Goal: Use online tool/utility: Utilize a website feature to perform a specific function

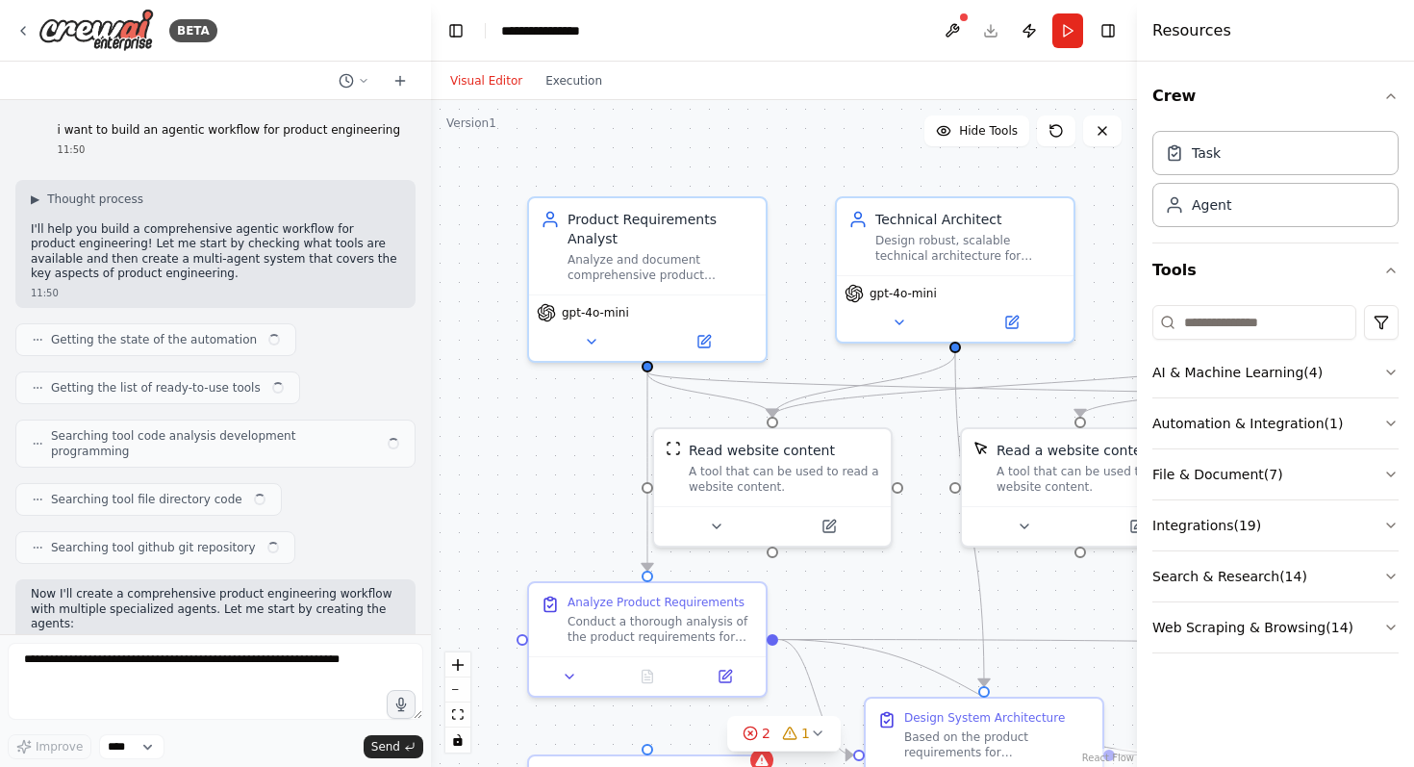
scroll to position [4416, 0]
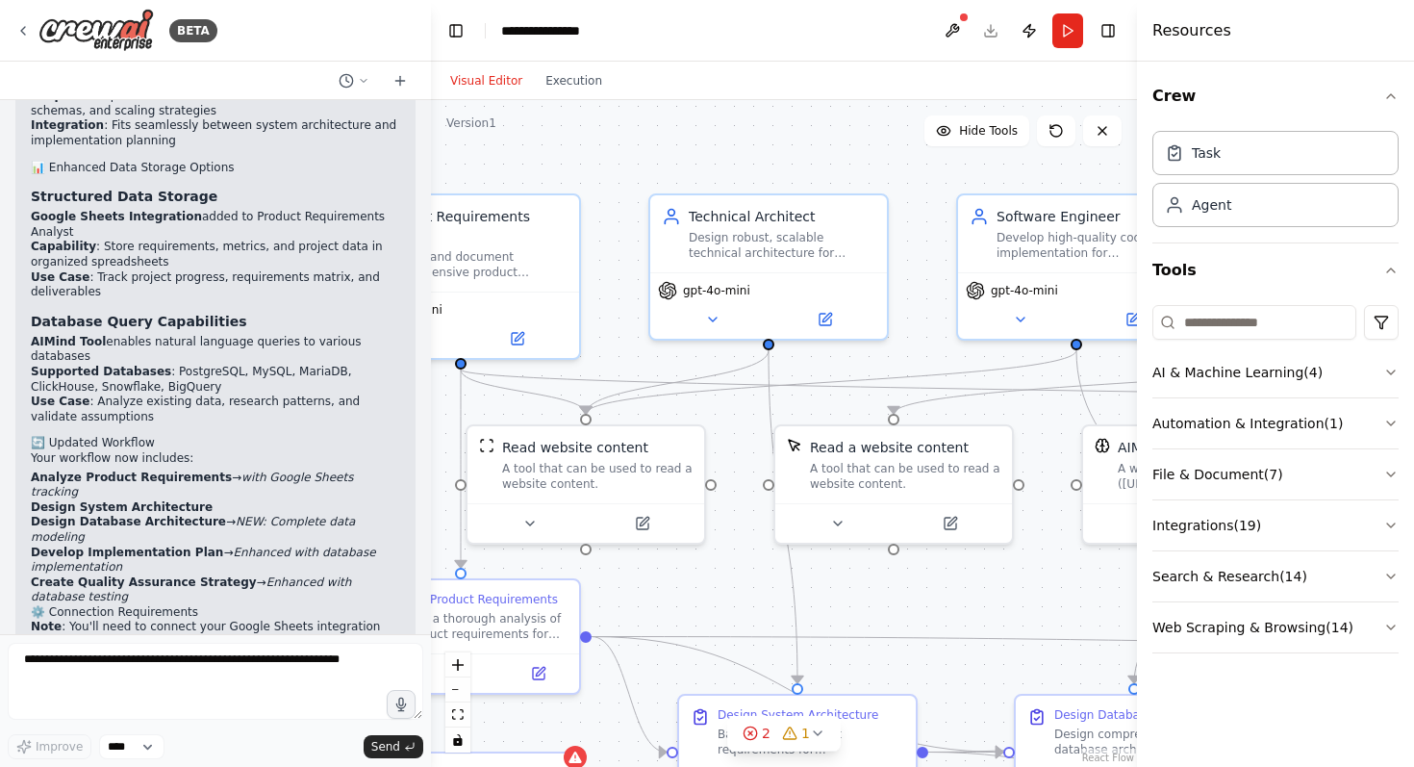
drag, startPoint x: 808, startPoint y: 205, endPoint x: 621, endPoint y: 202, distance: 186.6
click at [621, 202] on div ".deletable-edge-delete-btn { width: 20px; height: 20px; border: 0px solid #ffff…" at bounding box center [784, 433] width 706 height 667
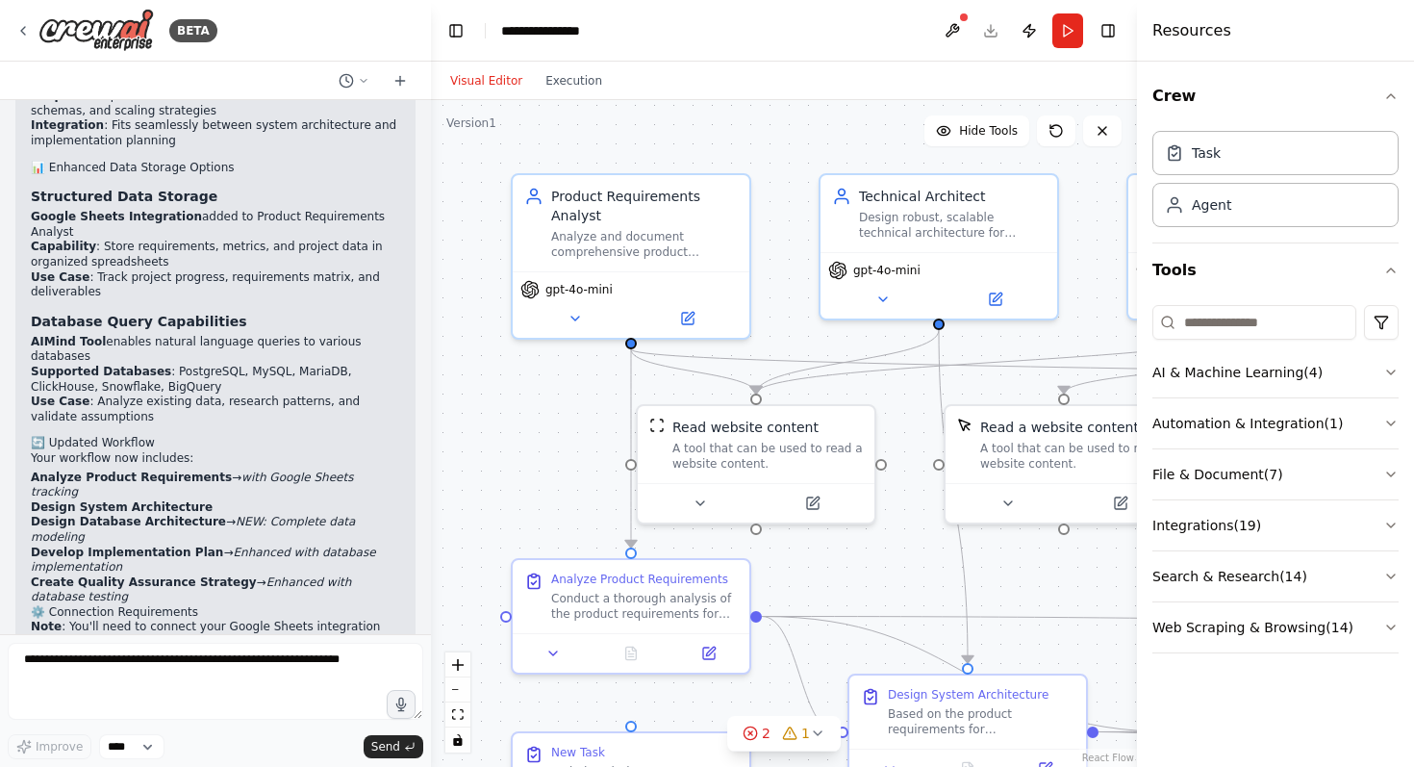
drag, startPoint x: 605, startPoint y: 140, endPoint x: 775, endPoint y: 120, distance: 171.5
click at [775, 120] on div ".deletable-edge-delete-btn { width: 20px; height: 20px; border: 0px solid #ffff…" at bounding box center [784, 433] width 706 height 667
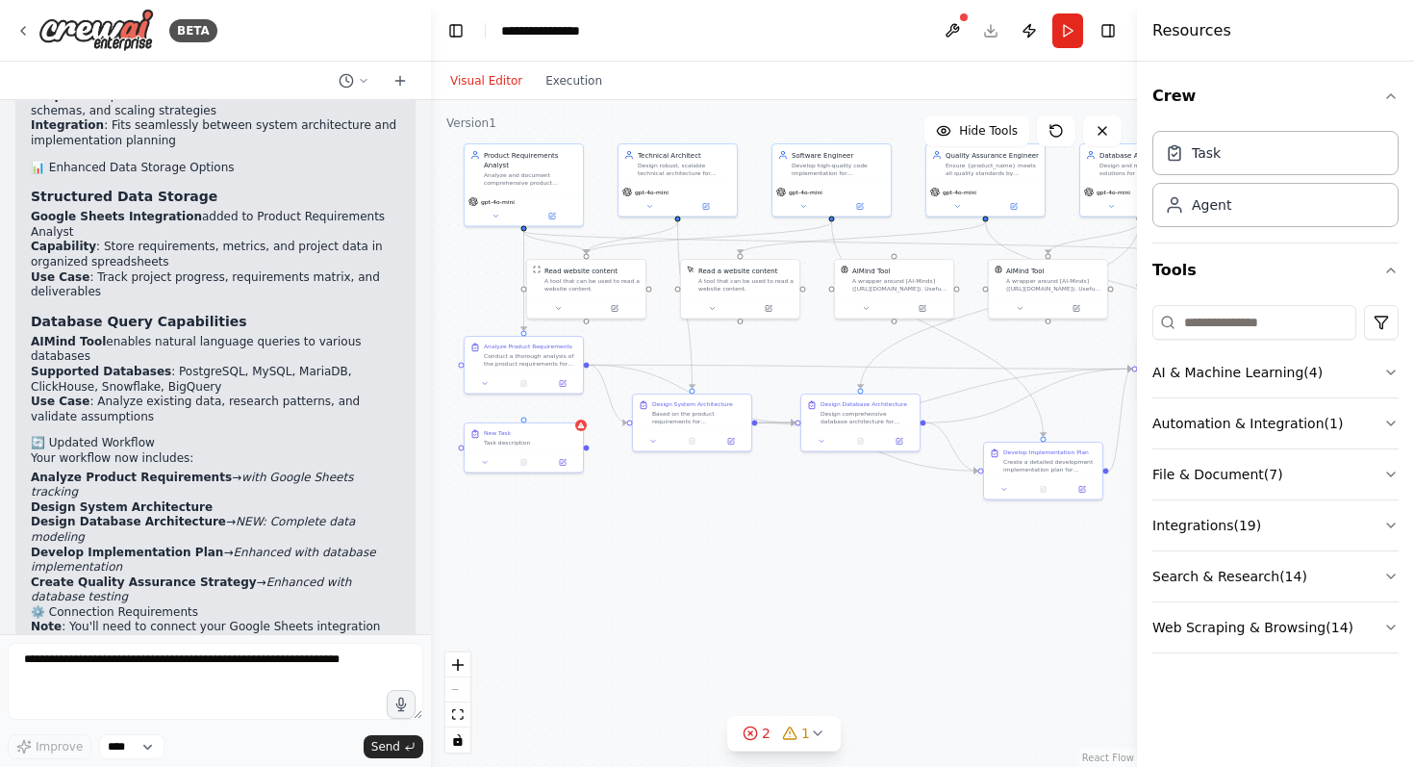
drag, startPoint x: 784, startPoint y: 346, endPoint x: 600, endPoint y: 230, distance: 217.5
click at [600, 230] on div ".deletable-edge-delete-btn { width: 20px; height: 20px; border: 0px solid #ffff…" at bounding box center [784, 433] width 706 height 667
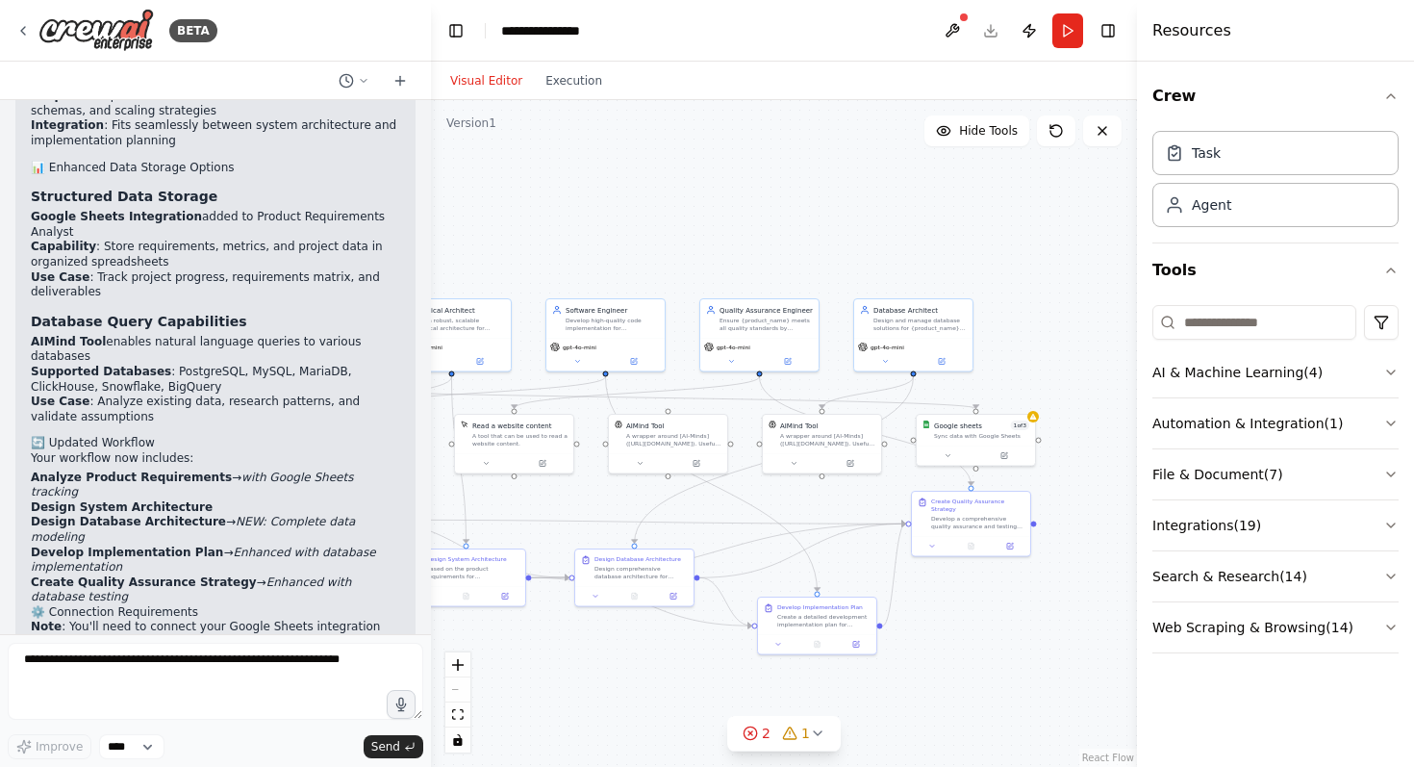
drag, startPoint x: 959, startPoint y: 361, endPoint x: 736, endPoint y: 514, distance: 270.5
click at [734, 515] on div ".deletable-edge-delete-btn { width: 20px; height: 20px; border: 0px solid #ffff…" at bounding box center [784, 433] width 706 height 667
click at [1037, 422] on div ".deletable-edge-delete-btn { width: 20px; height: 20px; border: 0px solid #ffff…" at bounding box center [784, 433] width 706 height 667
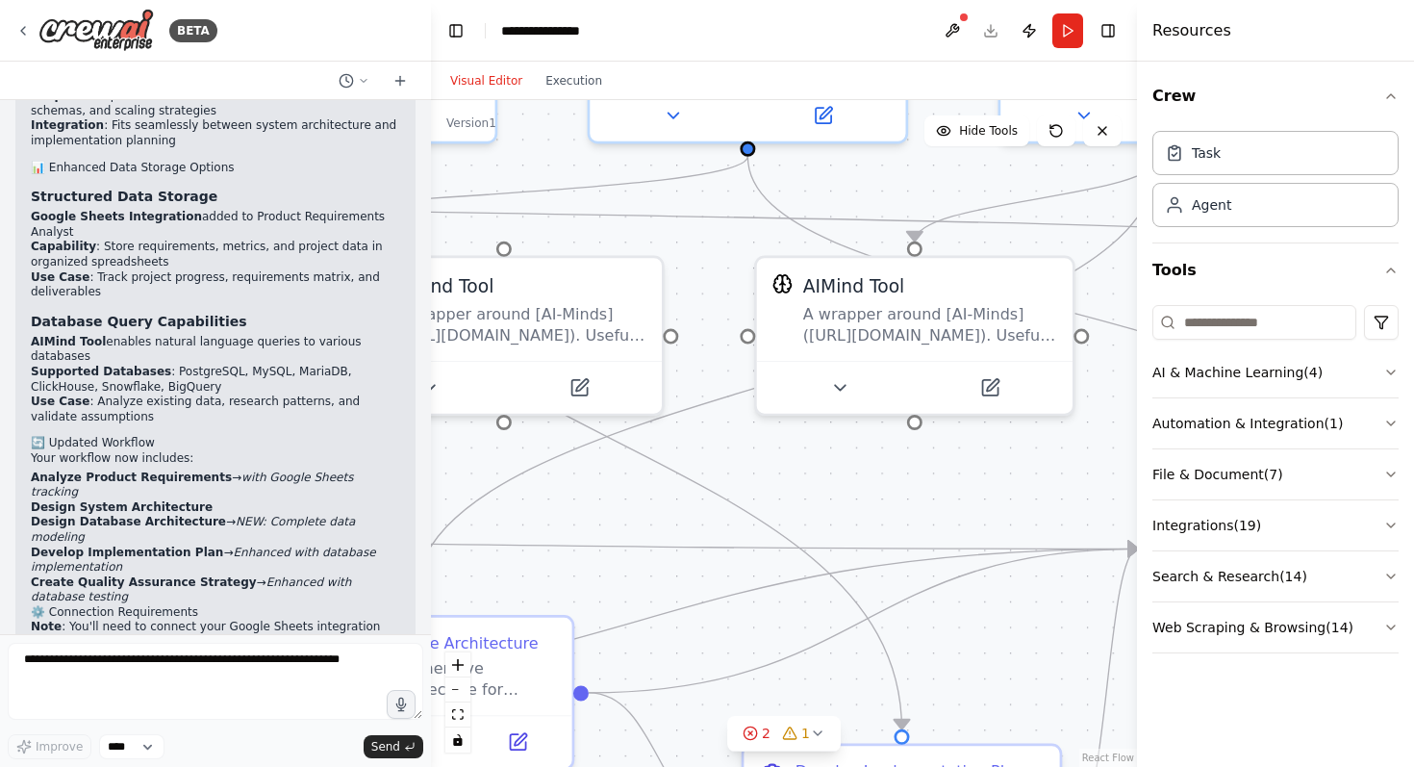
drag, startPoint x: 563, startPoint y: 182, endPoint x: 792, endPoint y: -147, distance: 400.8
click at [792, 0] on html "BETA i want to build an agentic workflow for product engineering 11:50 ▶ Though…" at bounding box center [707, 383] width 1414 height 767
